Goal: Task Accomplishment & Management: Complete application form

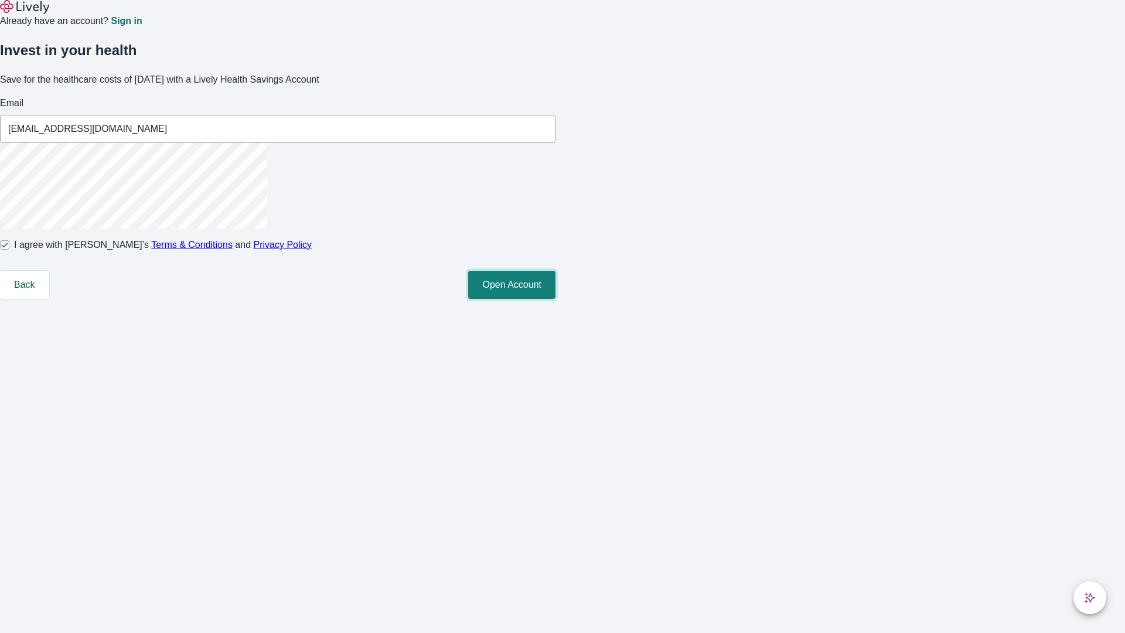
click at [555, 299] on button "Open Account" at bounding box center [511, 285] width 87 height 28
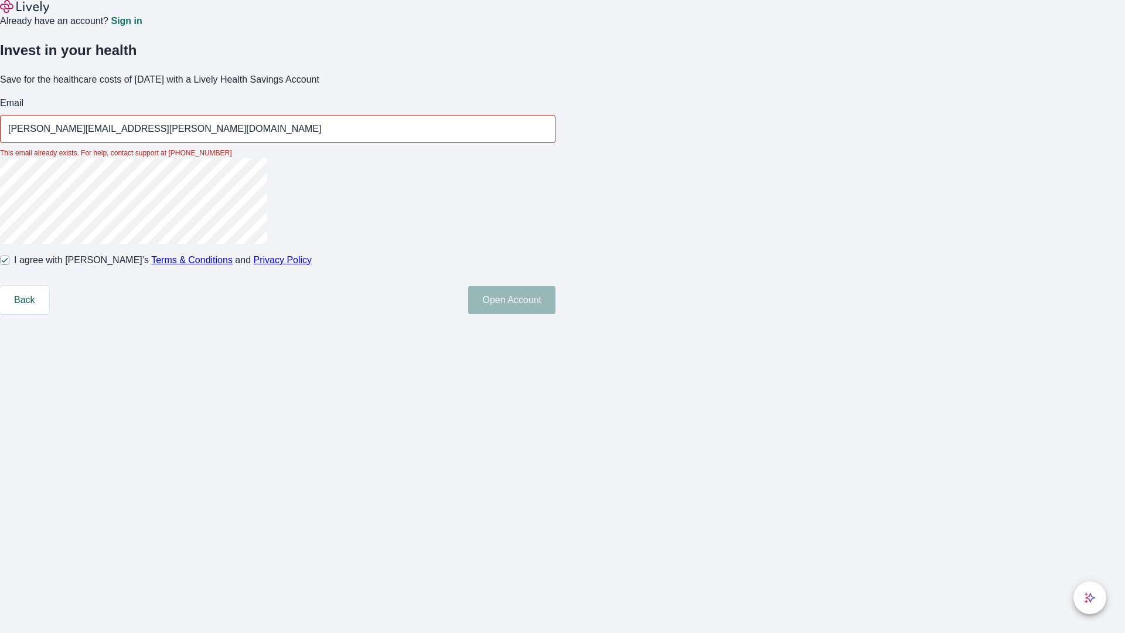
type input "[PERSON_NAME][EMAIL_ADDRESS][PERSON_NAME][DOMAIN_NAME]"
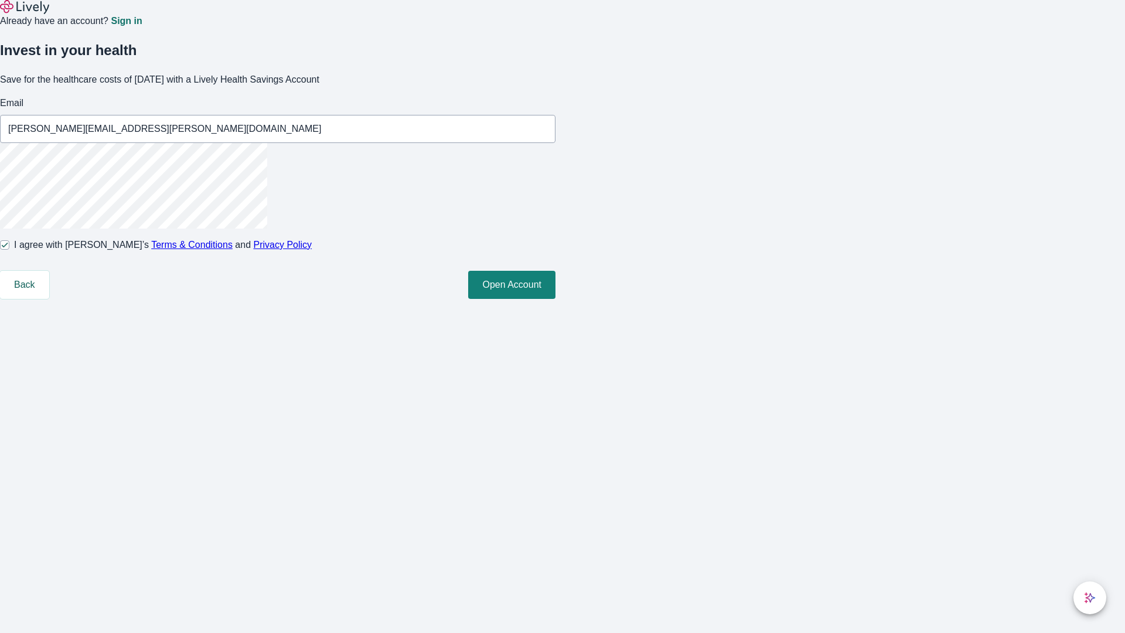
click at [9, 250] on input "I agree with Lively’s Terms & Conditions and Privacy Policy" at bounding box center [4, 244] width 9 height 9
checkbox input "false"
type input "[EMAIL_ADDRESS][DOMAIN_NAME]"
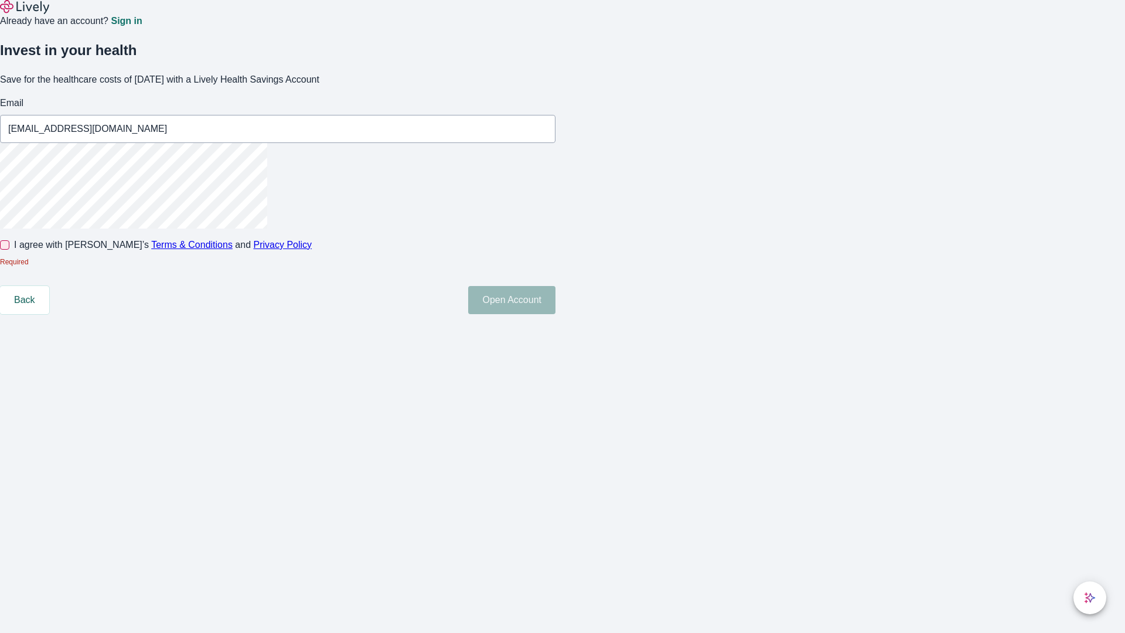
click at [9, 250] on input "I agree with Lively’s Terms & Conditions and Privacy Policy" at bounding box center [4, 244] width 9 height 9
checkbox input "true"
click at [555, 314] on button "Open Account" at bounding box center [511, 300] width 87 height 28
